Goal: Transaction & Acquisition: Download file/media

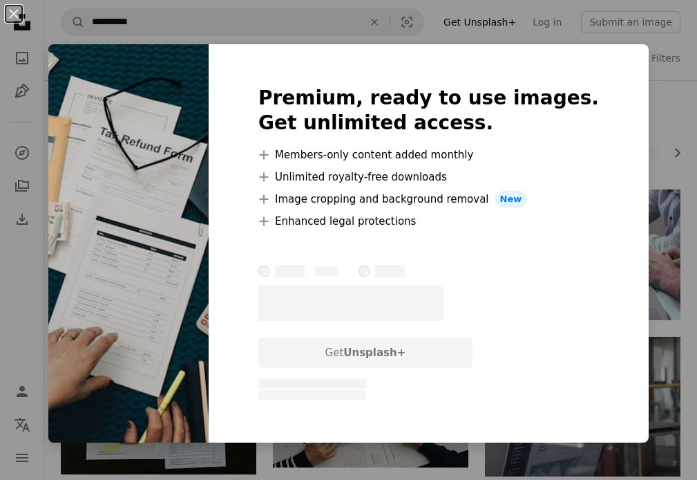
scroll to position [2143, 0]
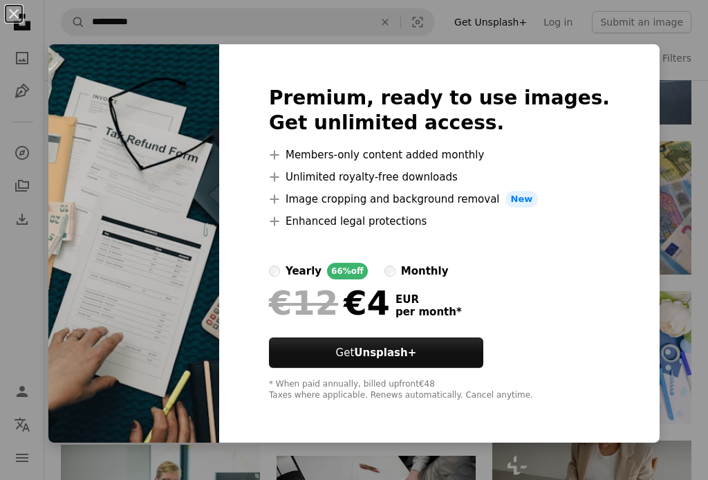
click at [666, 175] on div "An X shape Premium, ready to use images. Get unlimited access. A plus sign Memb…" at bounding box center [354, 240] width 708 height 480
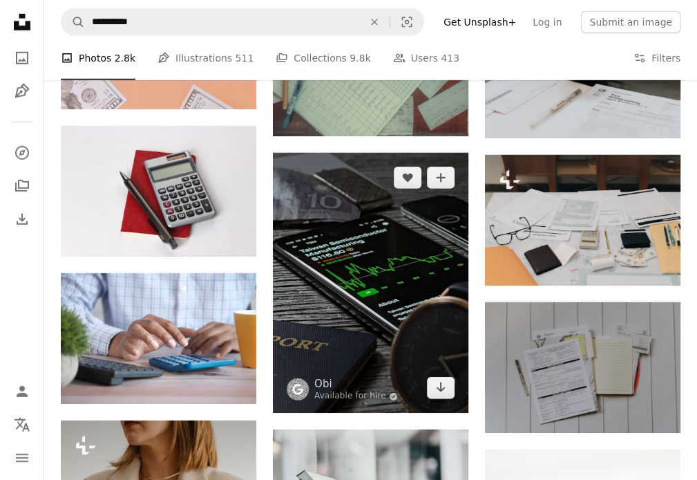
scroll to position [2834, 0]
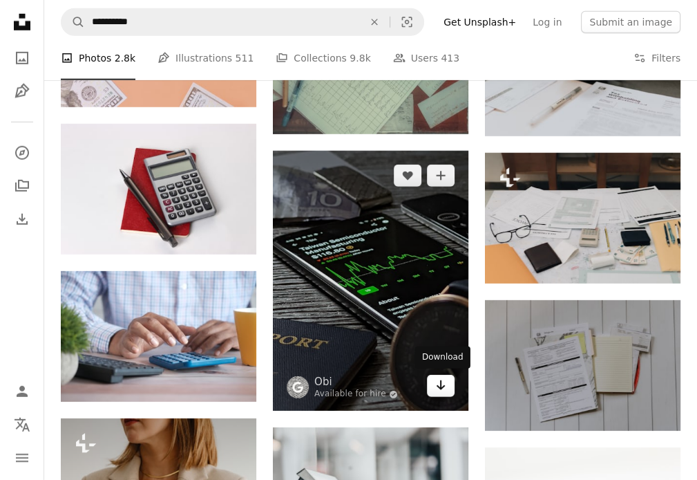
click at [440, 383] on icon "Download" at bounding box center [441, 385] width 9 height 10
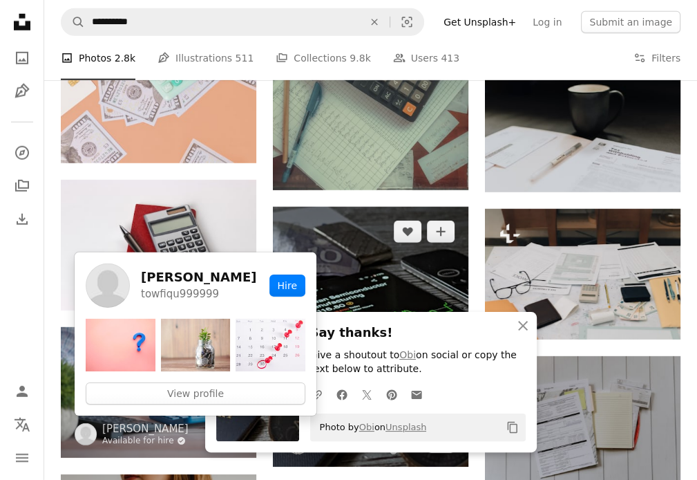
scroll to position [2765, 0]
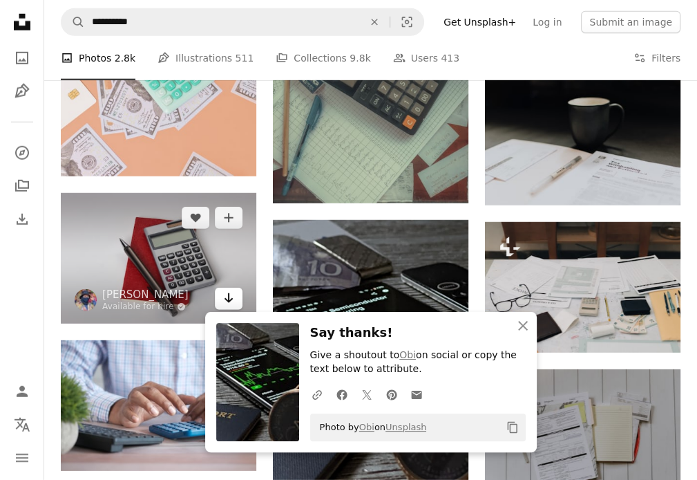
click at [231, 299] on icon "Download" at bounding box center [229, 298] width 9 height 10
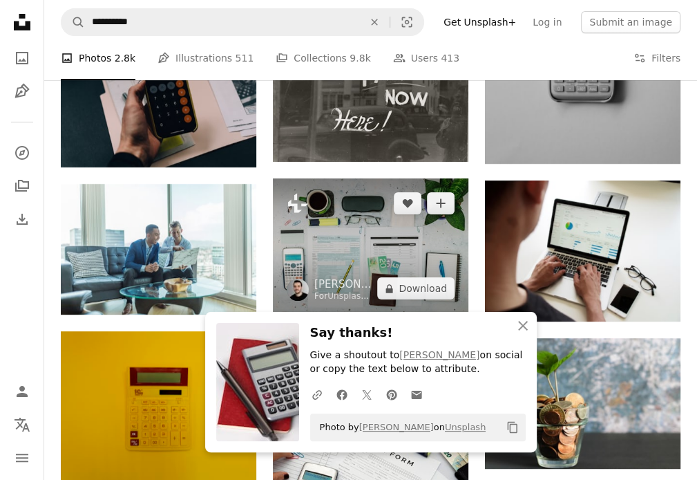
scroll to position [3456, 0]
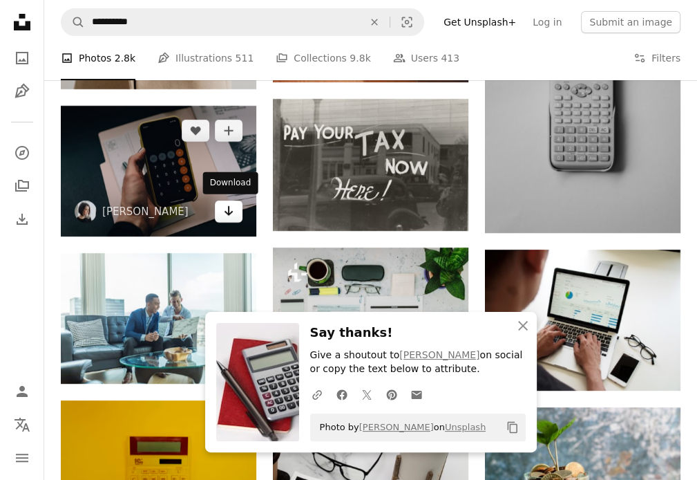
click at [235, 209] on link "Arrow pointing down" at bounding box center [229, 211] width 28 height 22
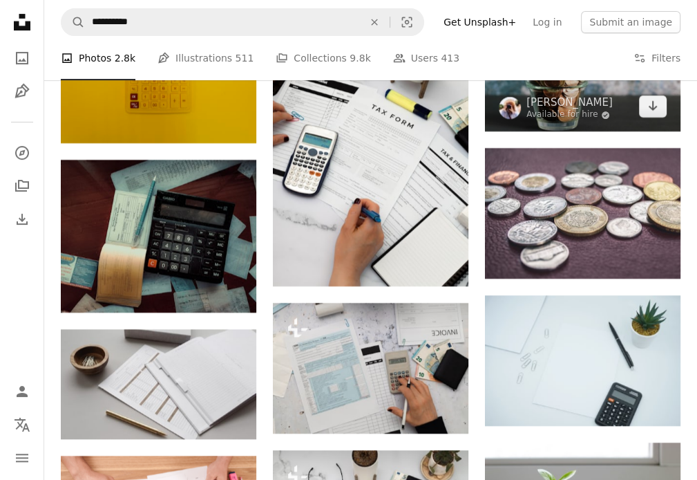
scroll to position [3733, 0]
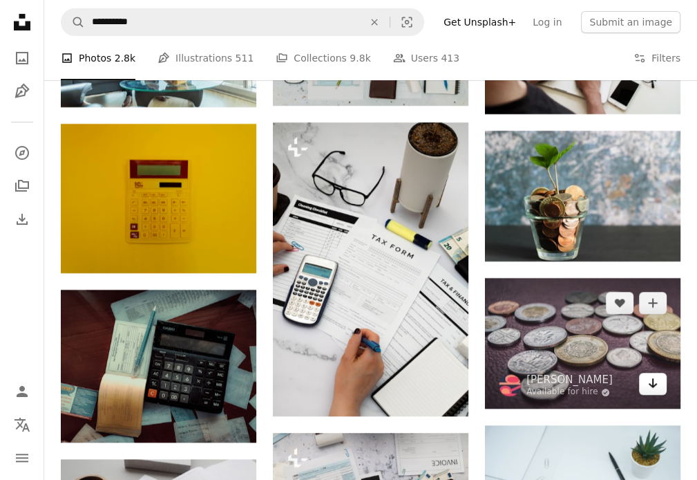
click at [654, 388] on icon "Arrow pointing down" at bounding box center [653, 383] width 11 height 17
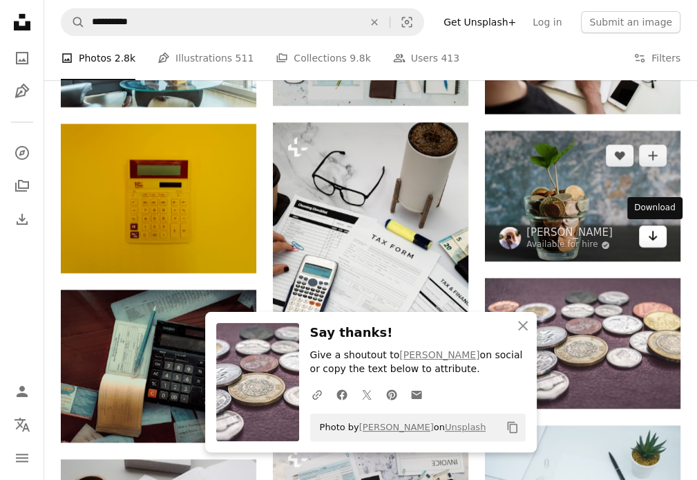
click at [657, 238] on icon "Arrow pointing down" at bounding box center [653, 235] width 11 height 17
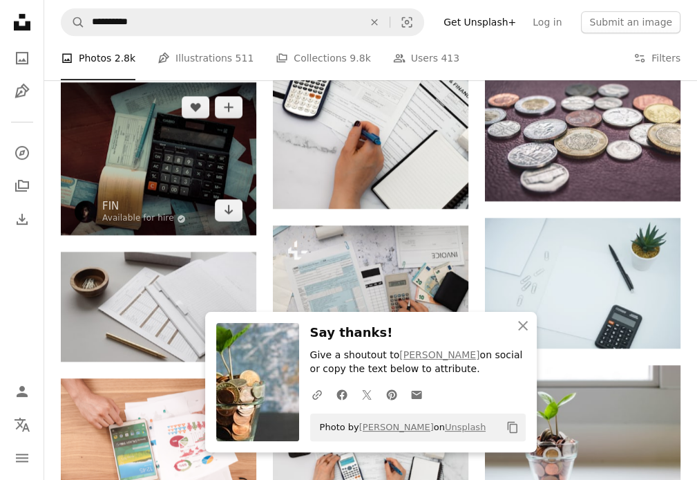
scroll to position [3940, 0]
click at [230, 214] on icon "Arrow pointing down" at bounding box center [228, 209] width 11 height 17
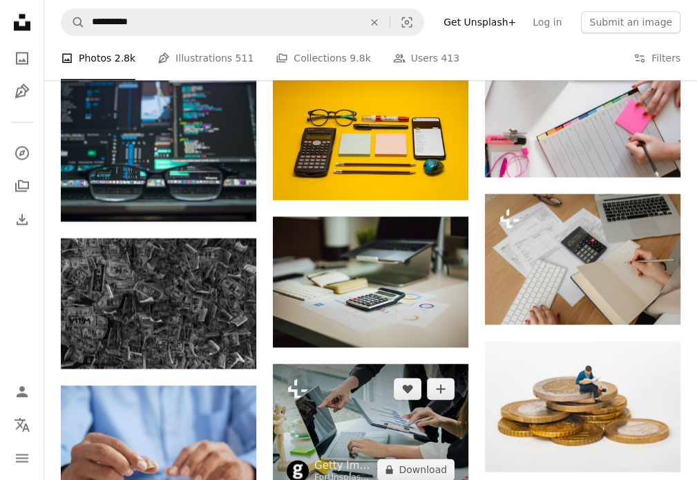
scroll to position [4770, 0]
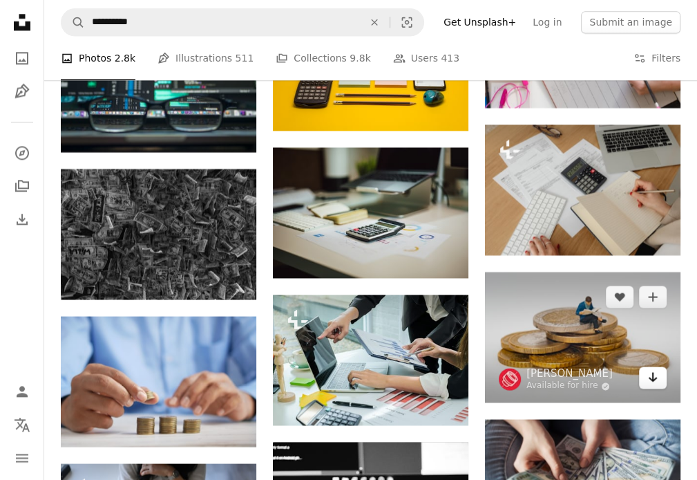
click at [653, 377] on icon "Download" at bounding box center [653, 377] width 9 height 10
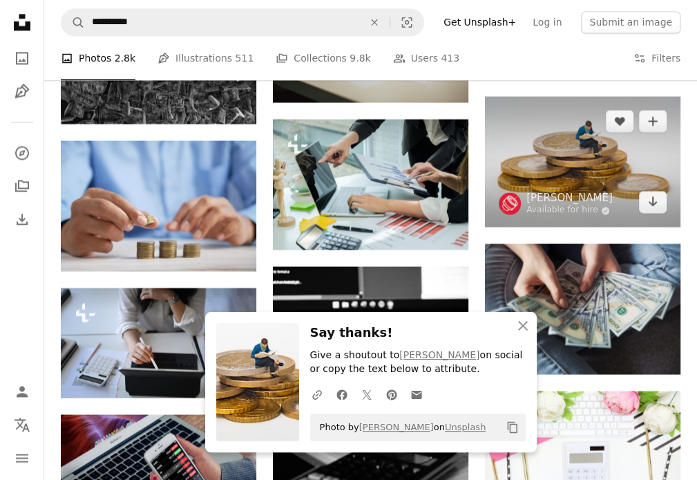
scroll to position [4977, 0]
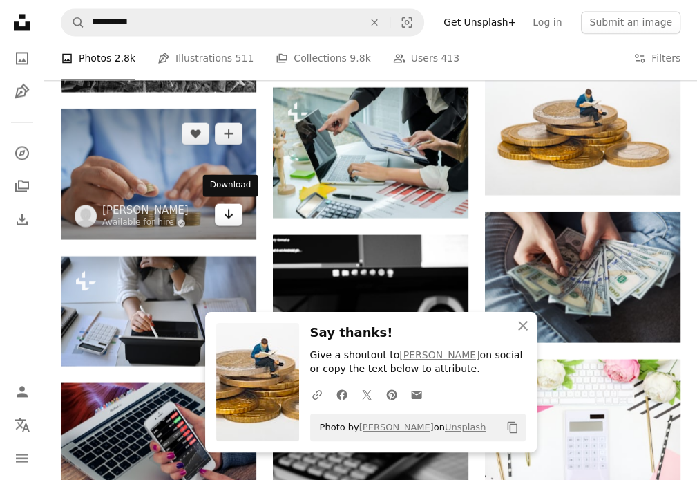
click at [230, 218] on icon "Arrow pointing down" at bounding box center [228, 213] width 11 height 17
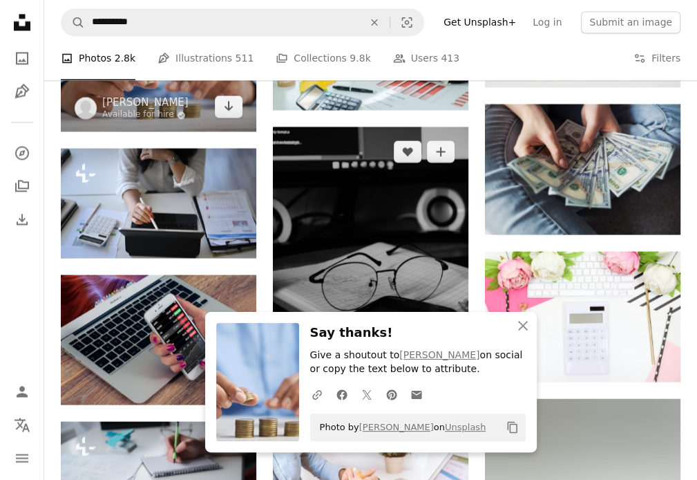
scroll to position [5115, 0]
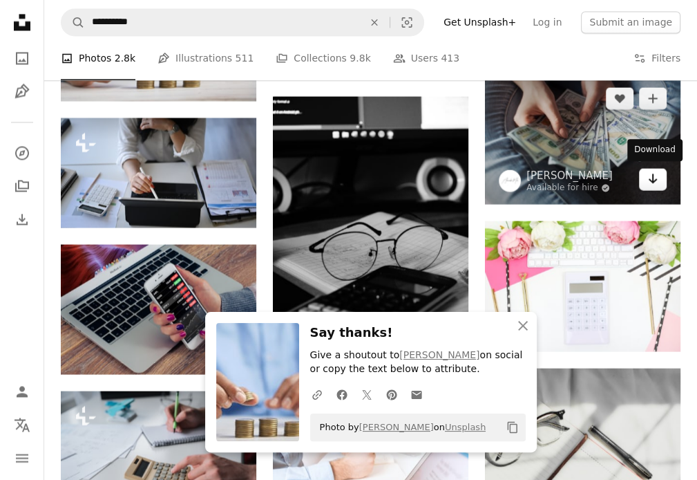
click at [655, 180] on icon "Arrow pointing down" at bounding box center [653, 178] width 11 height 17
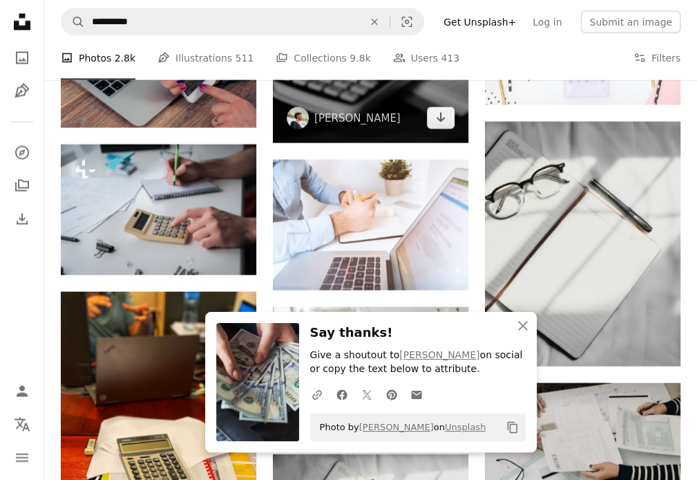
scroll to position [5392, 0]
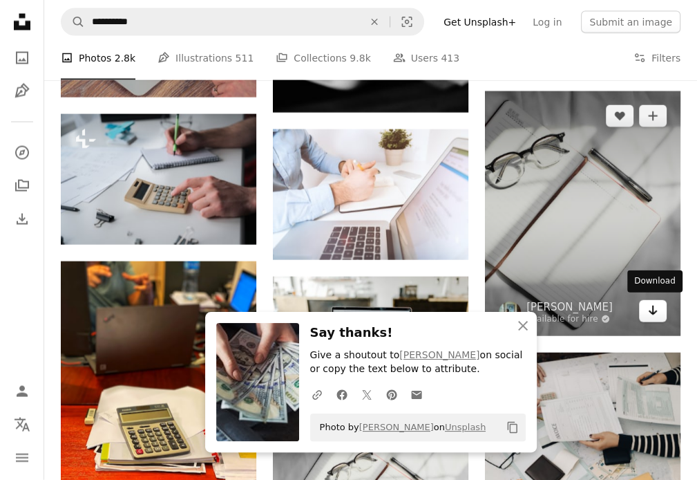
click at [650, 308] on icon "Arrow pointing down" at bounding box center [653, 310] width 11 height 17
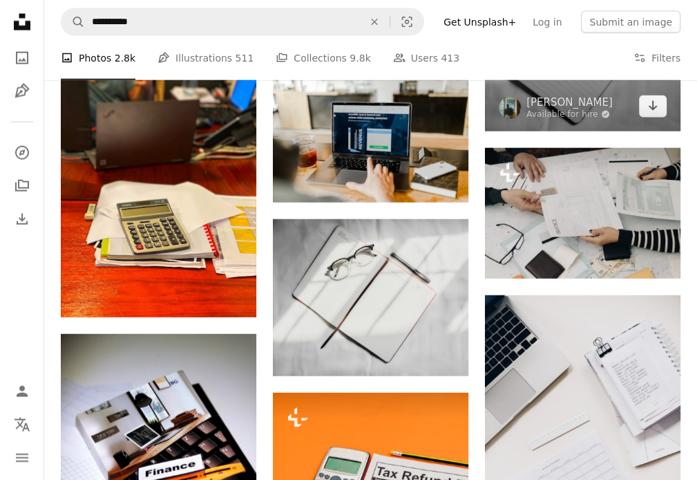
scroll to position [5599, 0]
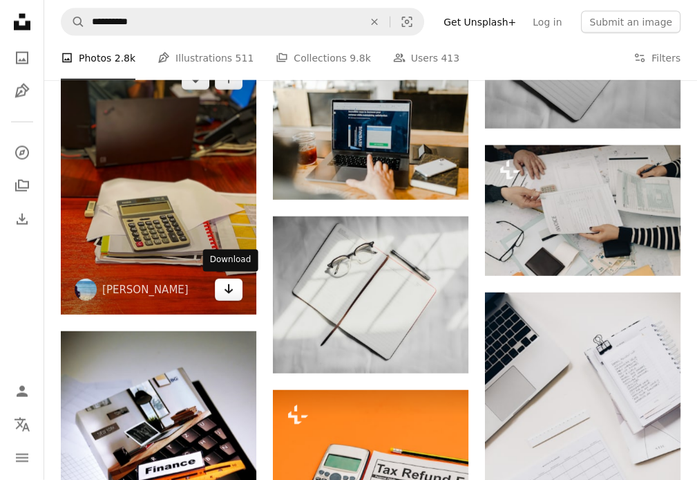
click at [235, 285] on link "Arrow pointing down" at bounding box center [229, 290] width 28 height 22
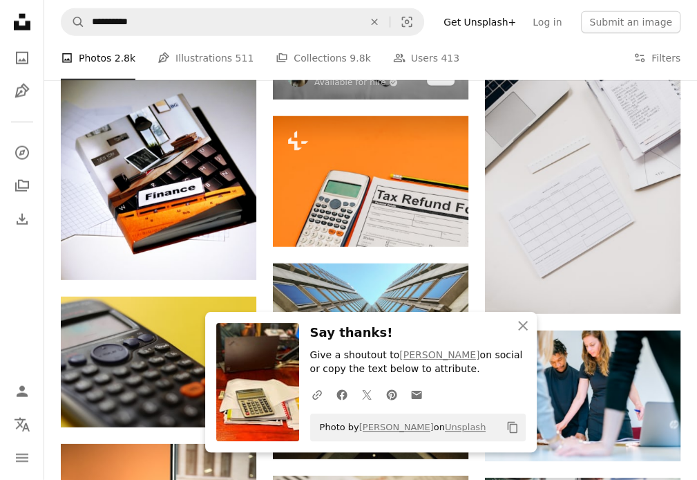
scroll to position [5876, 0]
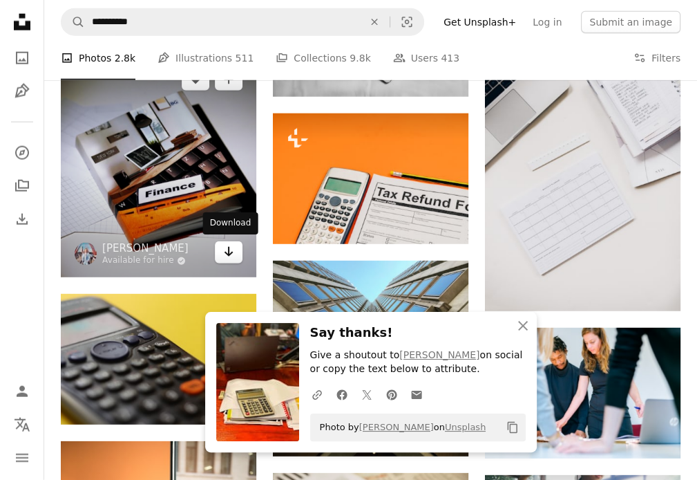
click at [227, 254] on icon "Arrow pointing down" at bounding box center [228, 251] width 11 height 17
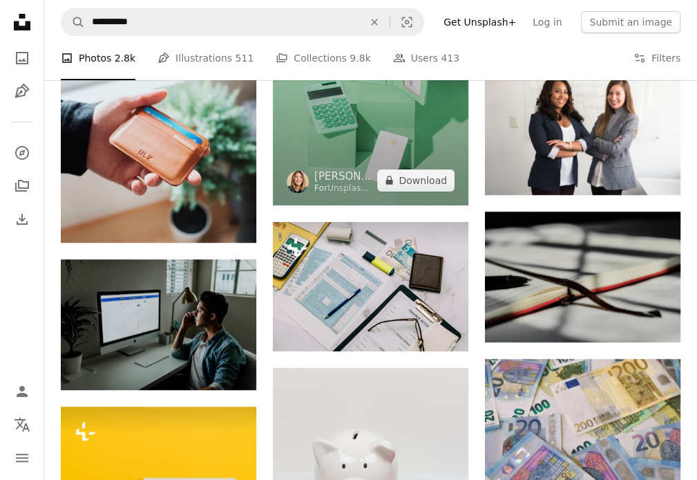
scroll to position [7051, 0]
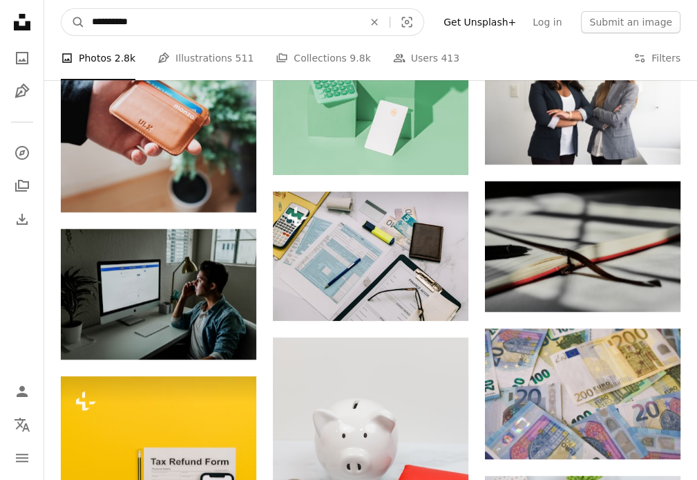
click at [149, 23] on input "**********" at bounding box center [222, 22] width 274 height 26
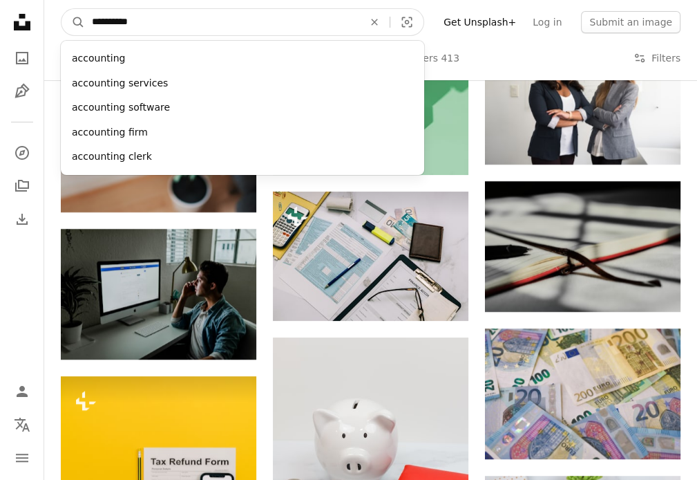
click at [149, 23] on input "**********" at bounding box center [222, 22] width 274 height 26
